Goal: Find specific page/section: Find specific page/section

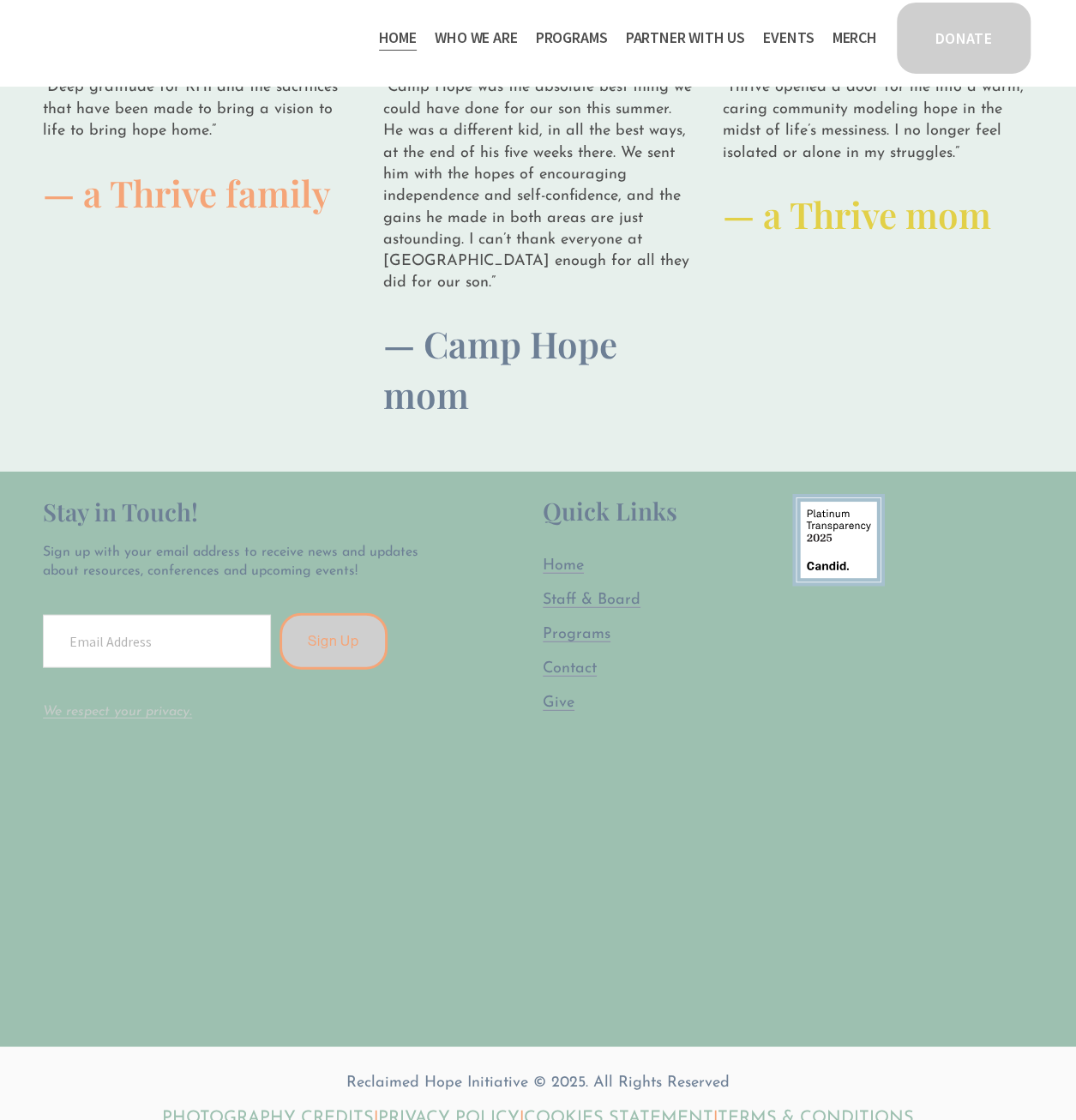
scroll to position [4717, 0]
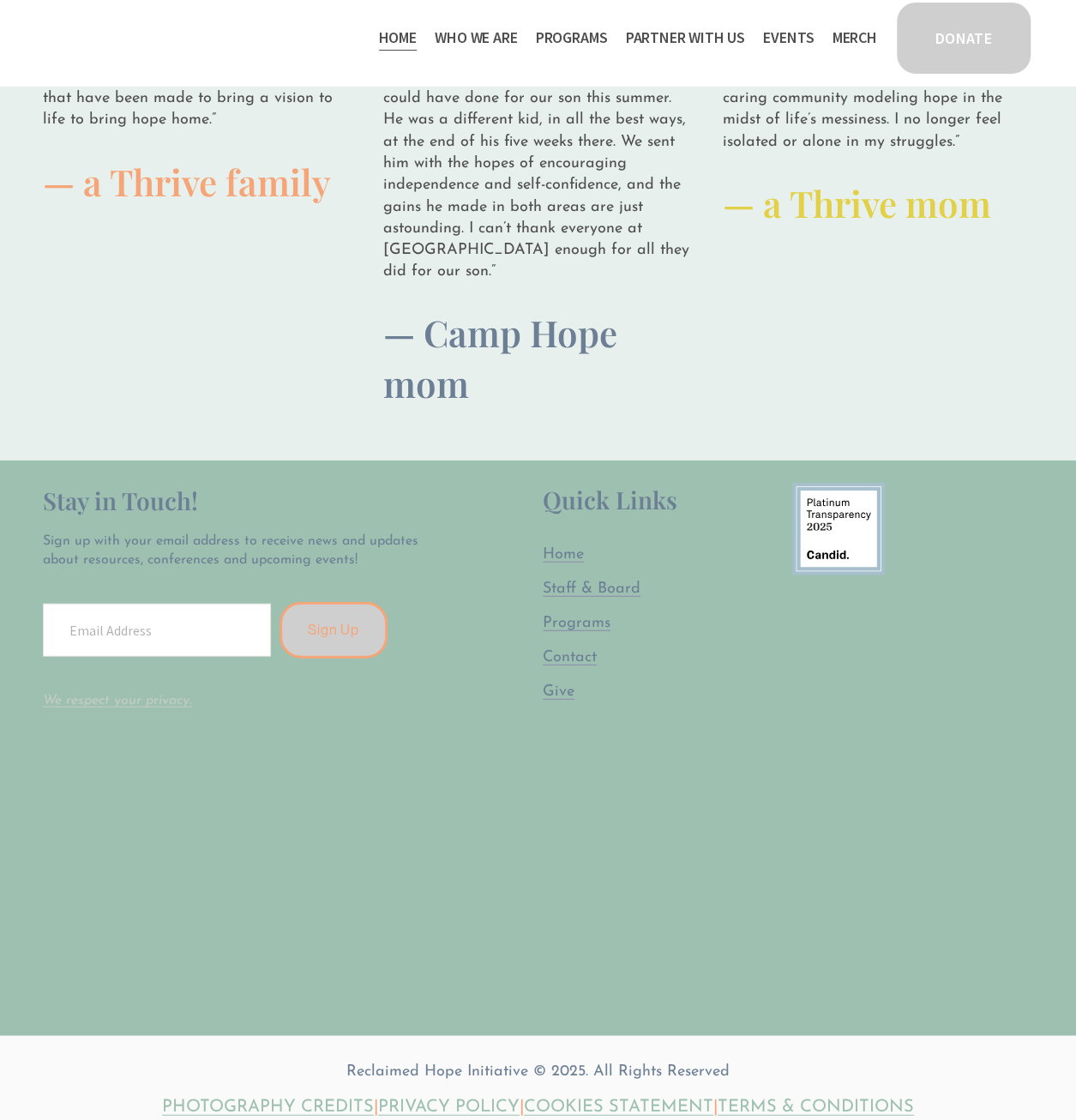
click at [595, 582] on span "Staff & Board" at bounding box center [592, 588] width 98 height 17
